Goal: Task Accomplishment & Management: Use online tool/utility

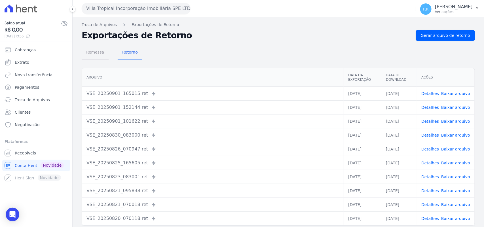
click at [95, 54] on span "Remessa" at bounding box center [95, 51] width 25 height 11
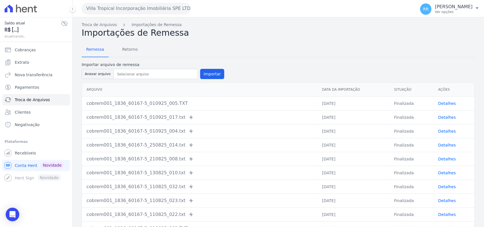
click at [113, 6] on button "Villa Tropical Incorporação Imobiliária SPE LTDA" at bounding box center [136, 8] width 109 height 11
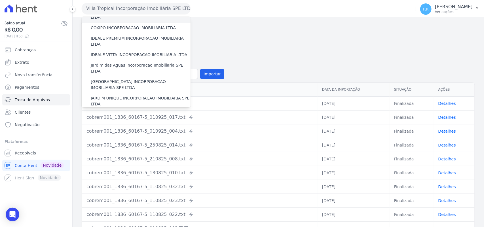
scroll to position [71, 0]
click at [123, 78] on label "[GEOGRAPHIC_DATA] INCORPORACAO IMOBILIARIA SPE LTDA" at bounding box center [141, 84] width 100 height 12
click at [0, 0] on input "[GEOGRAPHIC_DATA] INCORPORACAO IMOBILIARIA SPE LTDA" at bounding box center [0, 0] width 0 height 0
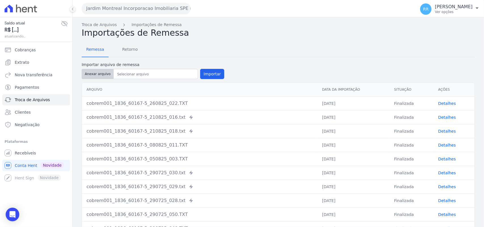
click at [88, 74] on button "Anexar arquivo" at bounding box center [98, 74] width 32 height 10
type input "cobrem001_1836_60167-5_020925_001.TXT"
click at [208, 70] on button "Importar" at bounding box center [212, 74] width 24 height 10
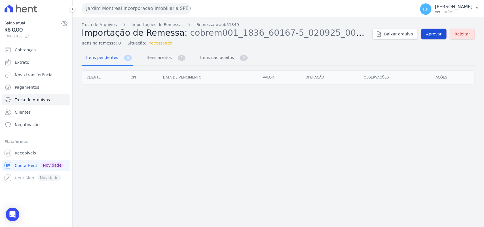
click at [438, 39] on link "Aprovar" at bounding box center [433, 34] width 25 height 11
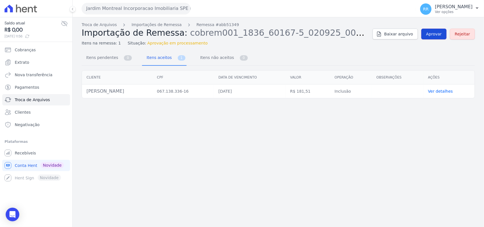
click at [435, 33] on span "Aprovar" at bounding box center [434, 34] width 16 height 6
click at [432, 34] on span "Aprovar" at bounding box center [434, 34] width 16 height 6
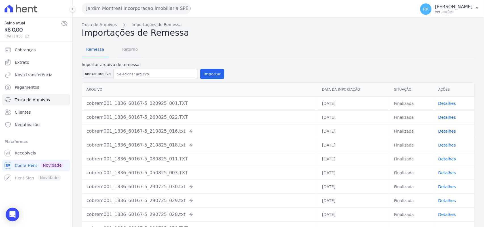
click at [121, 49] on span "Retorno" at bounding box center [130, 49] width 22 height 11
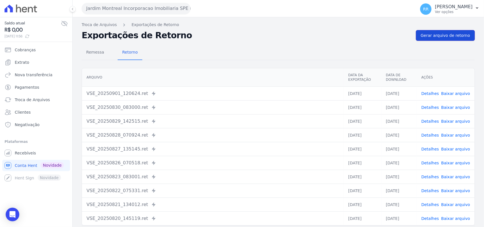
click at [453, 35] on span "Gerar arquivo de retorno" at bounding box center [444, 36] width 49 height 6
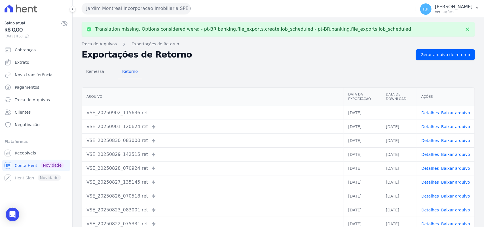
click at [457, 111] on link "Baixar arquivo" at bounding box center [455, 112] width 29 height 5
